Goal: Information Seeking & Learning: Check status

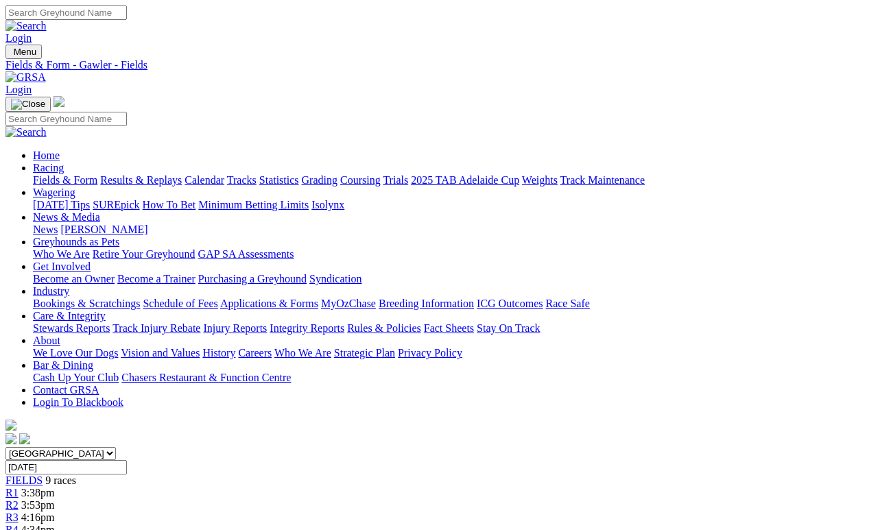
scroll to position [16, 0]
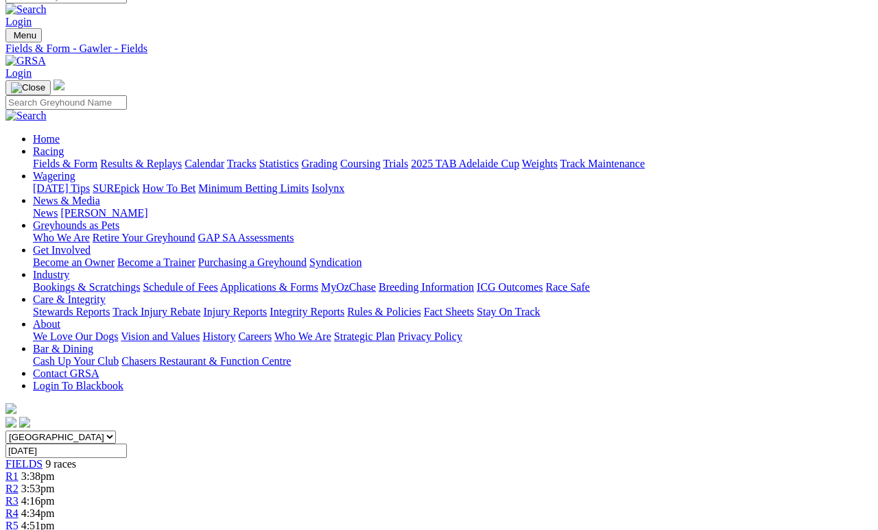
click at [182, 158] on link "Results & Replays" at bounding box center [141, 164] width 82 height 12
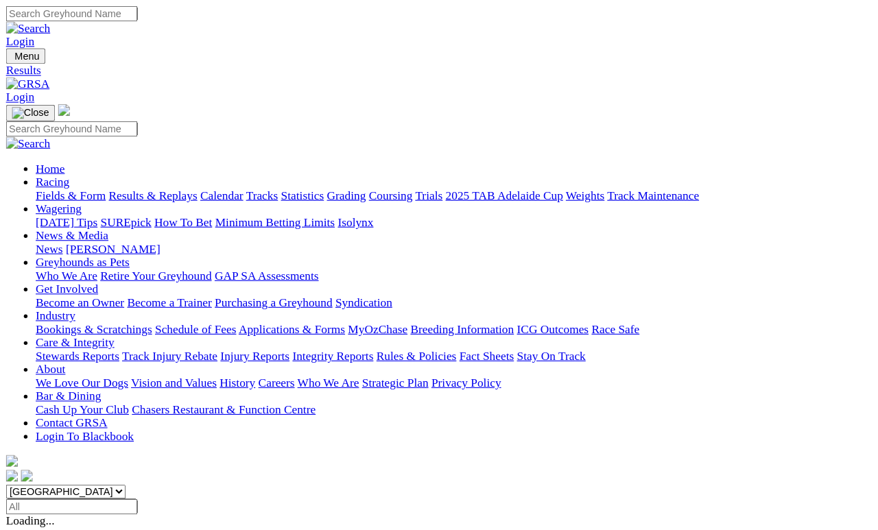
scroll to position [6, 0]
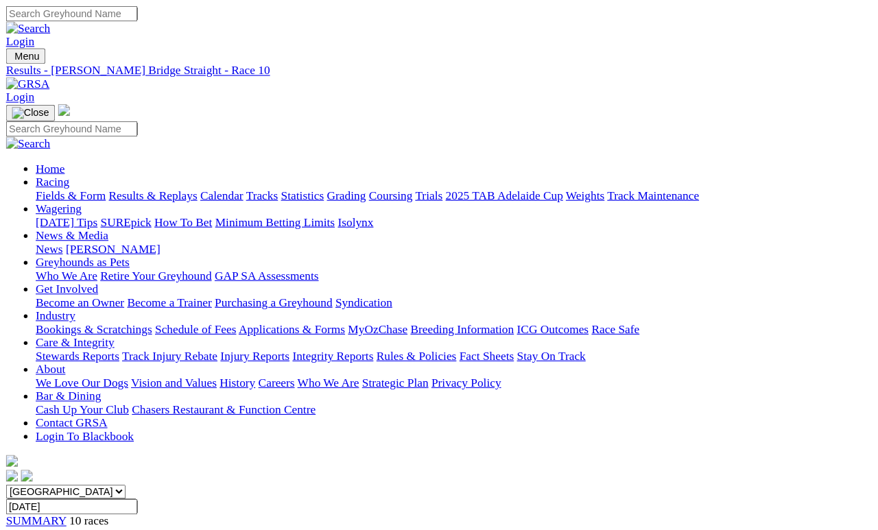
scroll to position [6, 0]
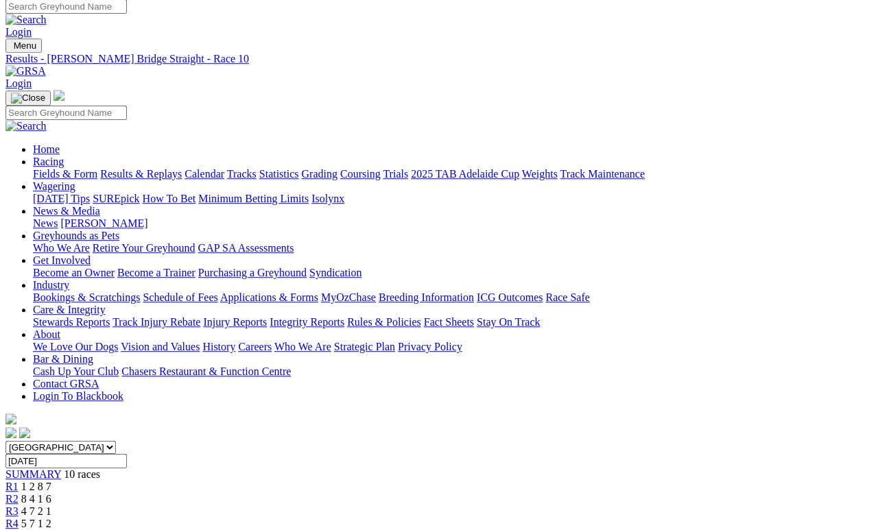
click at [51, 488] on span "8 6 7 4" at bounding box center [36, 536] width 30 height 12
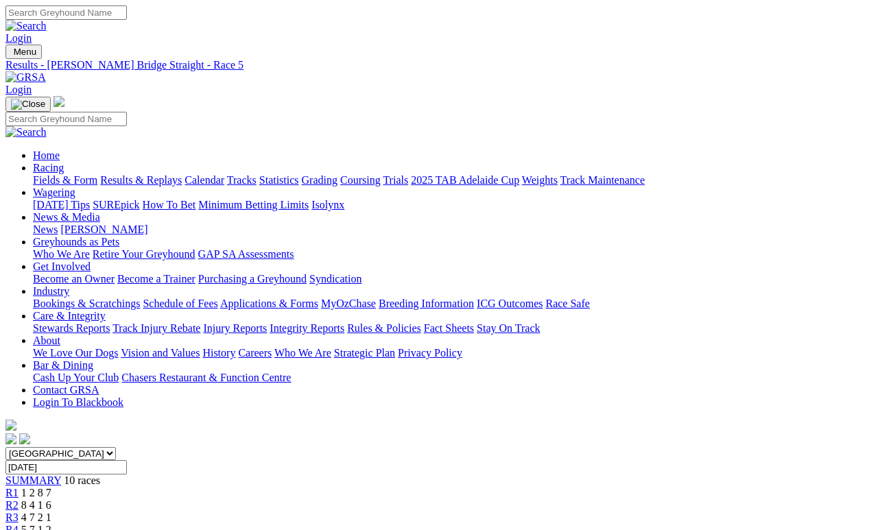
click at [174, 174] on div "Fields & Form Results & Replays Calendar Tracks Statistics Grading Coursing Tri…" at bounding box center [453, 180] width 840 height 12
click at [167, 174] on link "Results & Replays" at bounding box center [141, 180] width 82 height 12
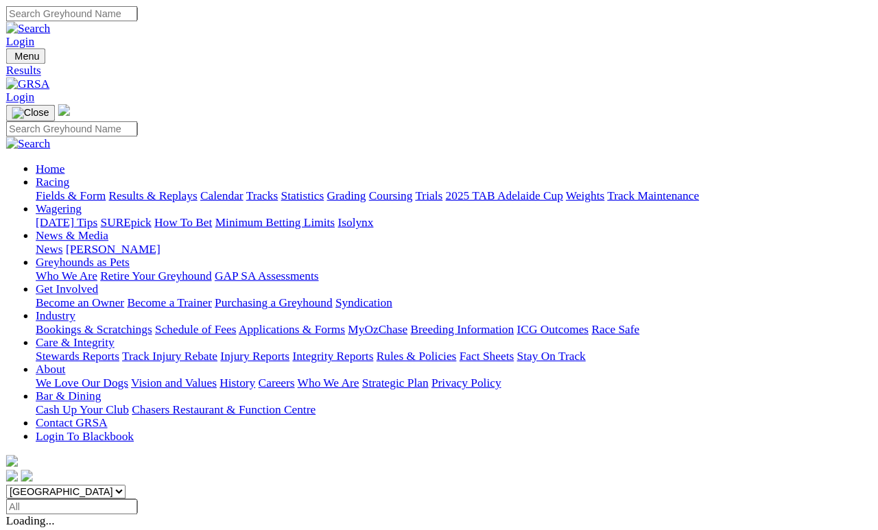
scroll to position [6, 0]
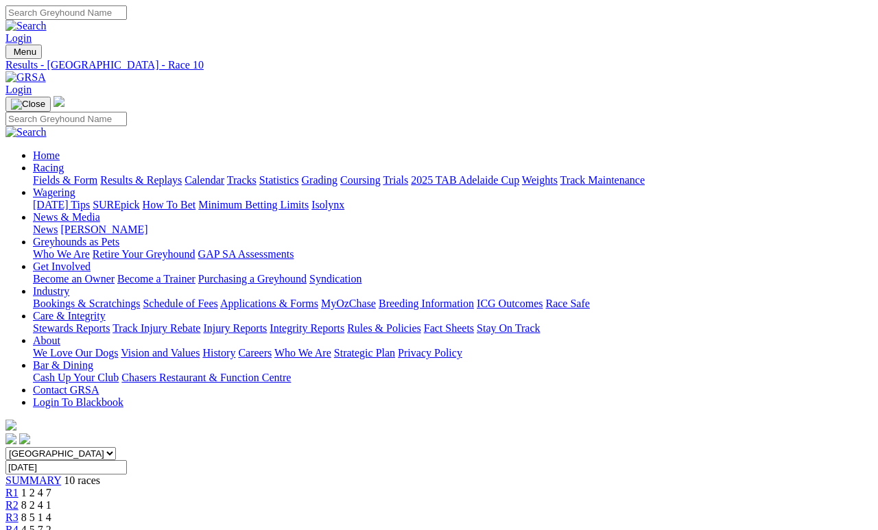
scroll to position [6, 0]
